Goal: Communication & Community: Answer question/provide support

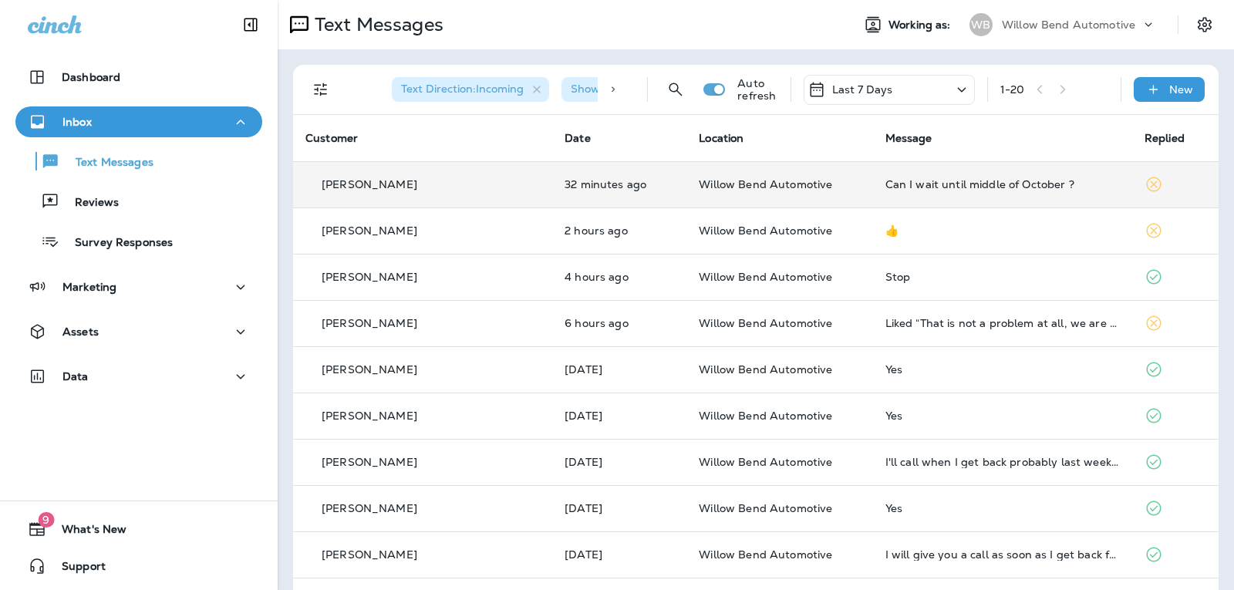
click at [982, 180] on div "Can I wait until middle of October ?" at bounding box center [1003, 184] width 235 height 12
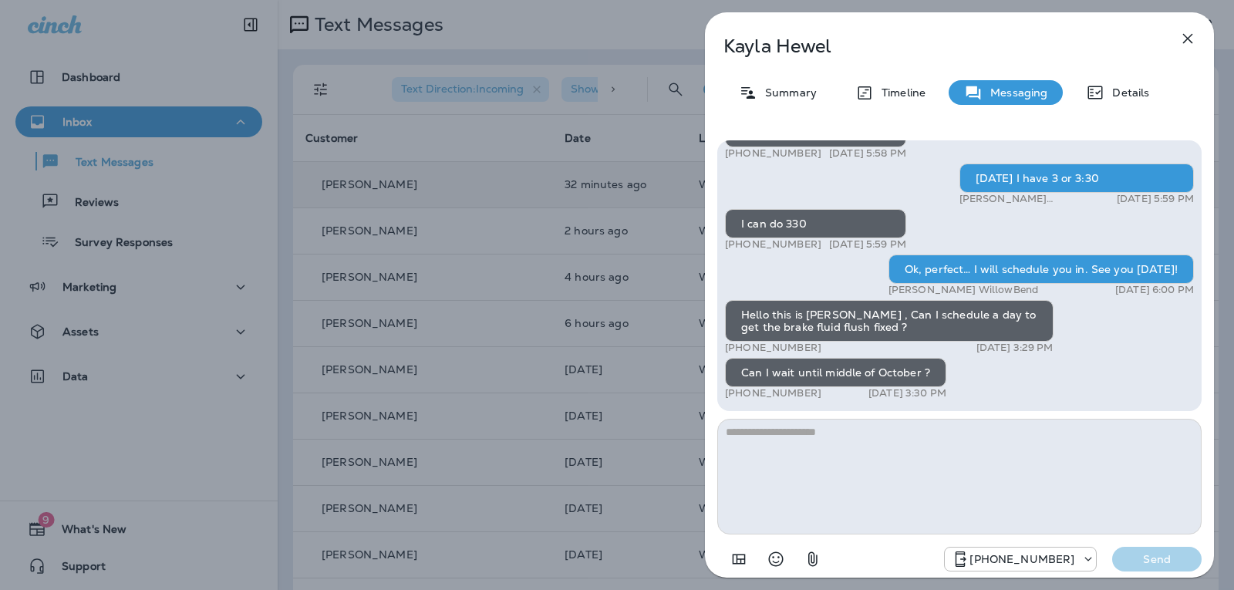
click at [774, 446] on textarea at bounding box center [959, 477] width 484 height 116
type textarea "*"
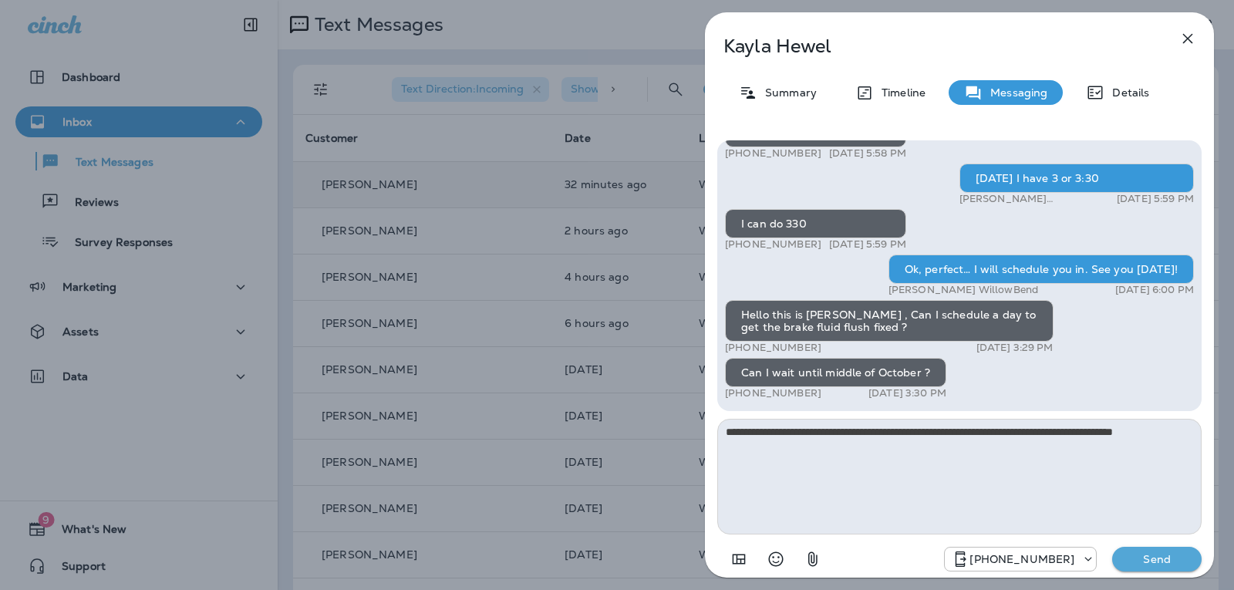
type textarea "**********"
click at [1141, 554] on p "Send" at bounding box center [1157, 559] width 65 height 14
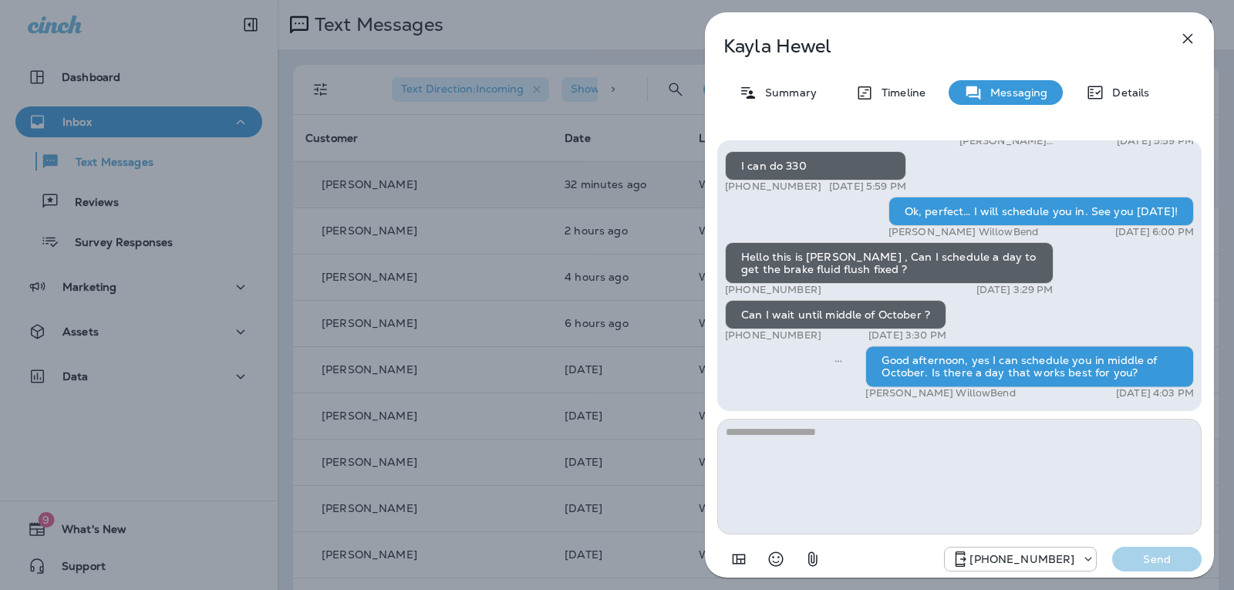
click at [1198, 36] on button "button" at bounding box center [1188, 38] width 31 height 31
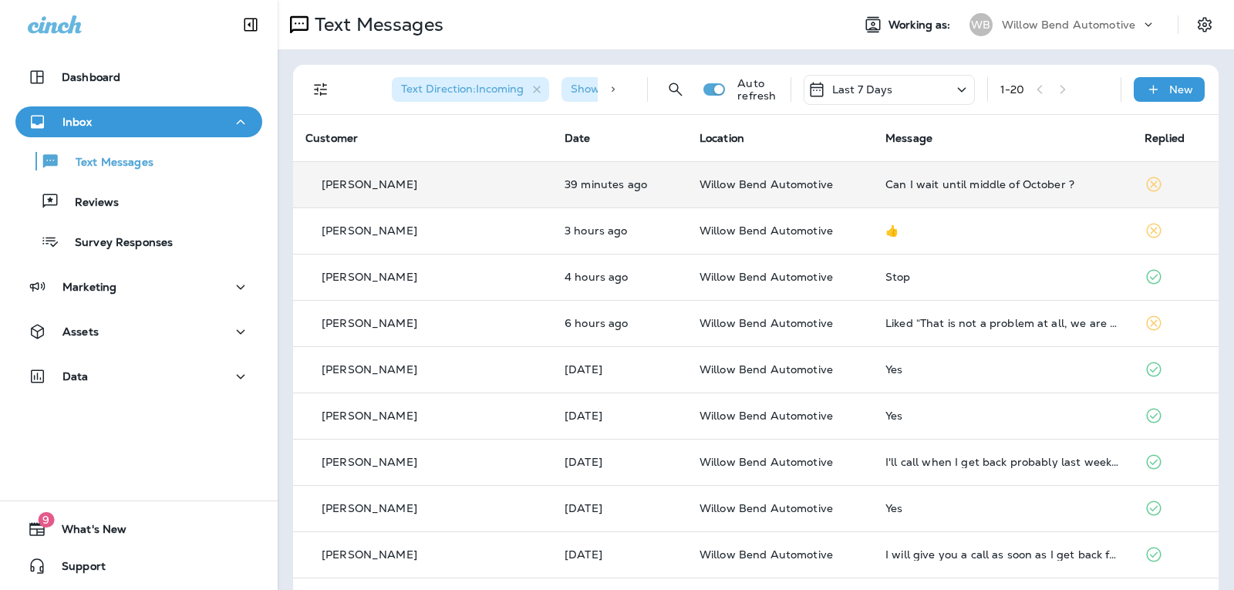
click at [978, 187] on div "Can I wait until middle of October ?" at bounding box center [1003, 184] width 235 height 12
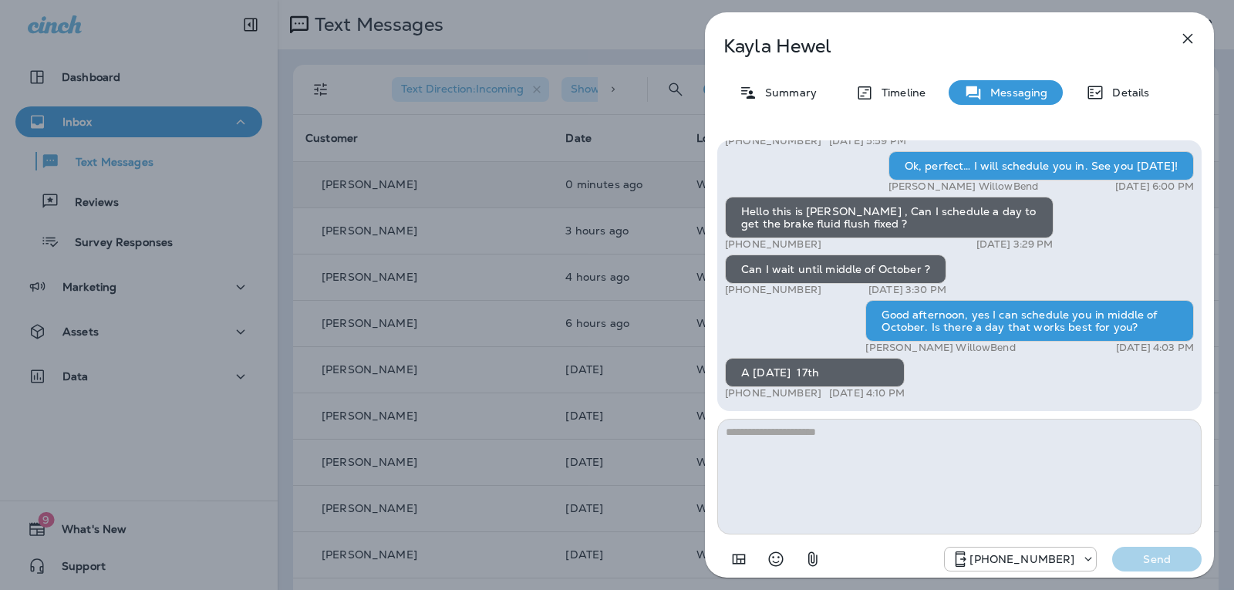
click at [750, 426] on textarea at bounding box center [959, 477] width 484 height 116
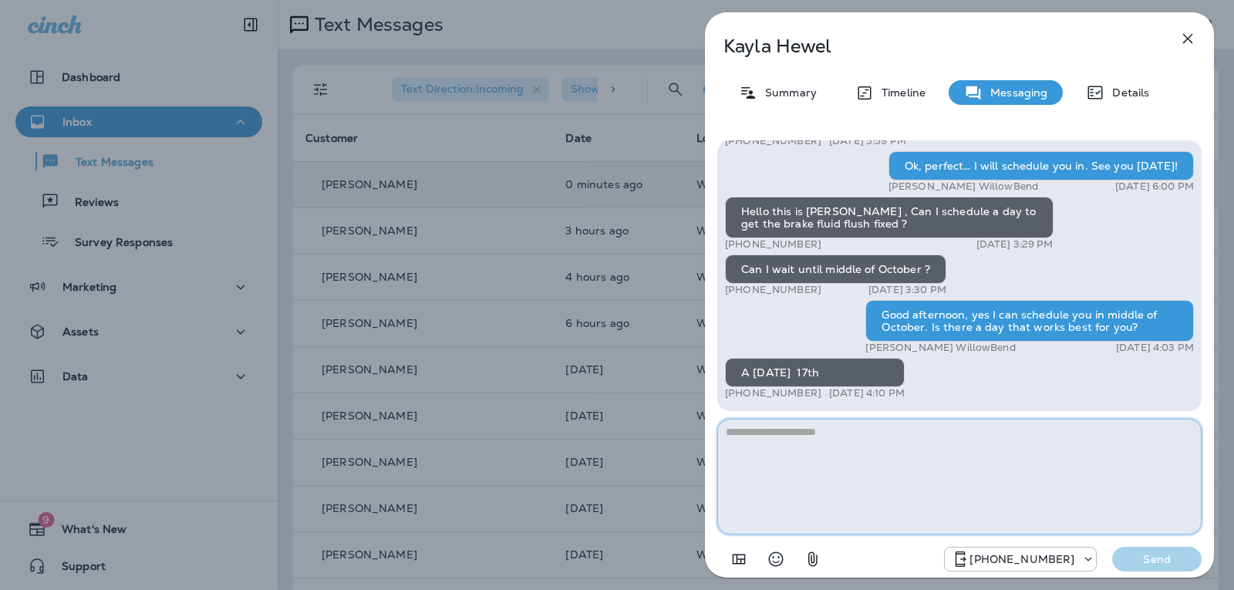
click at [797, 439] on textarea at bounding box center [959, 477] width 484 height 116
type textarea "*******"
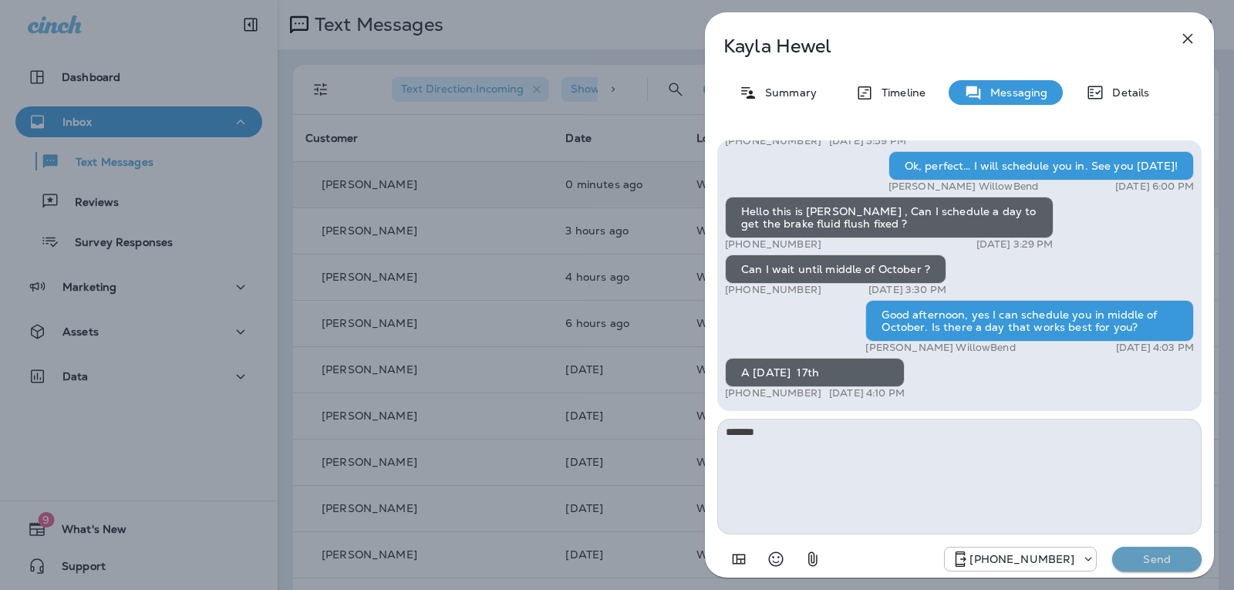
click at [1164, 558] on p "Send" at bounding box center [1157, 559] width 65 height 14
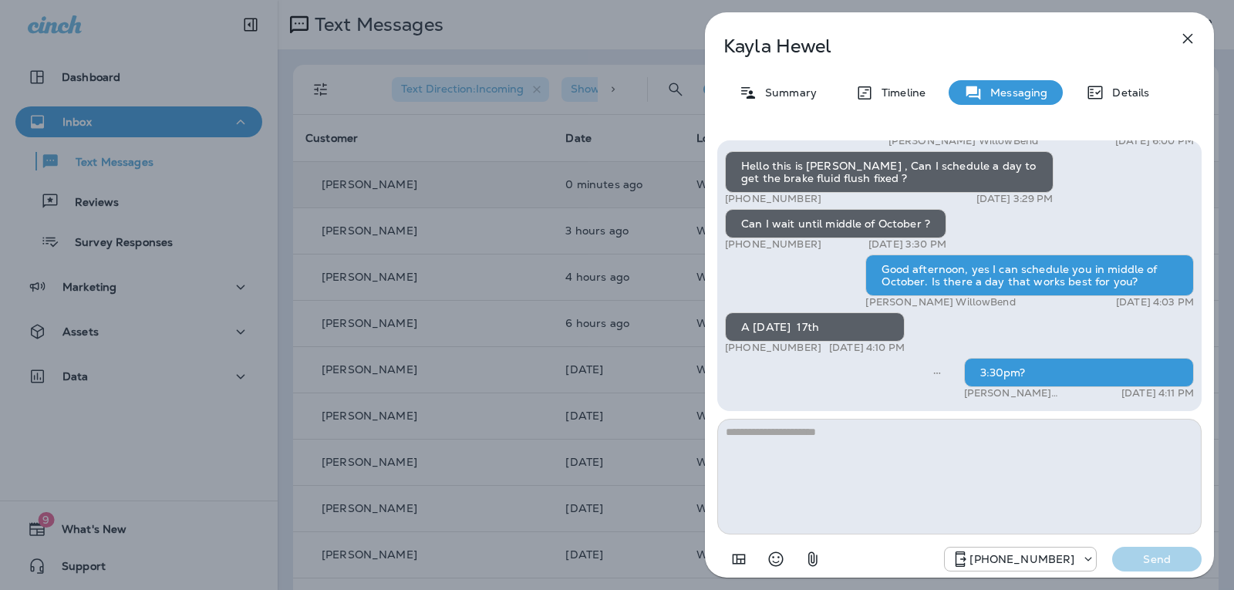
click at [1189, 35] on icon "button" at bounding box center [1188, 38] width 19 height 19
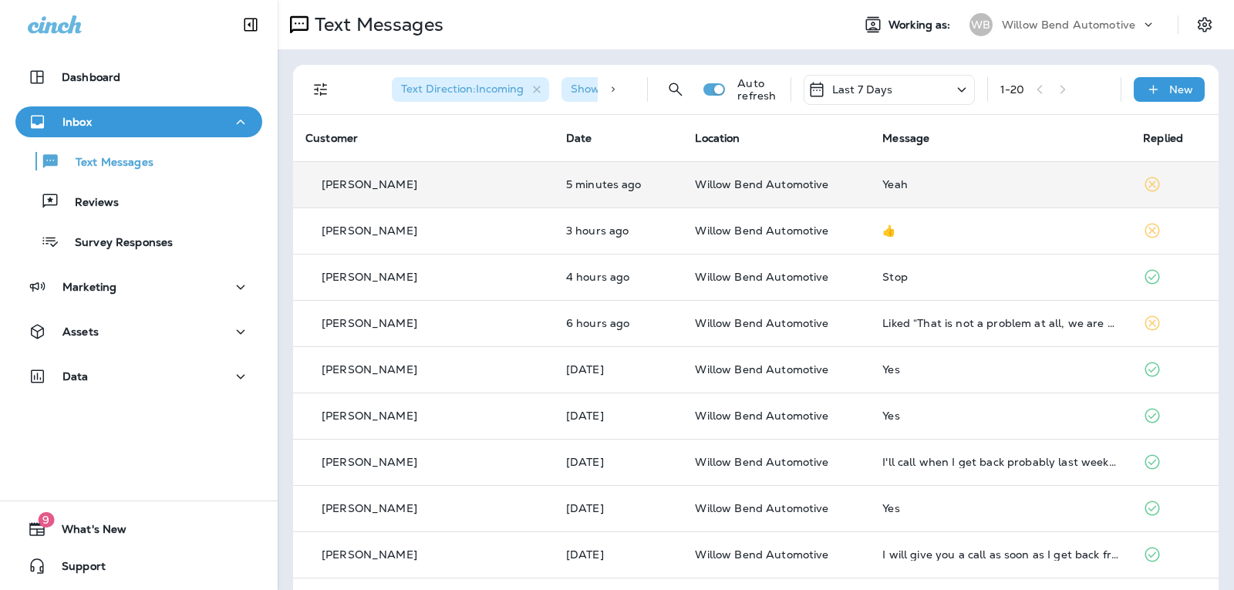
click at [901, 191] on td "Yeah" at bounding box center [1000, 184] width 261 height 46
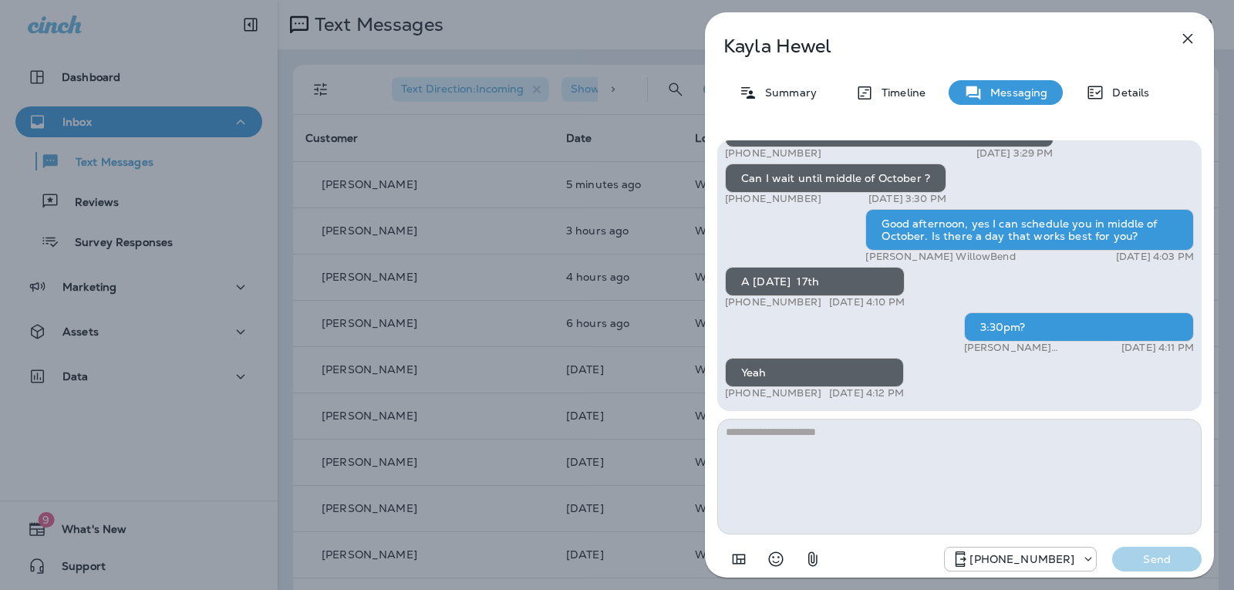
click at [804, 447] on textarea at bounding box center [959, 477] width 484 height 116
type textarea "**********"
click at [1165, 562] on p "Send" at bounding box center [1157, 559] width 65 height 14
